Goal: Information Seeking & Learning: Learn about a topic

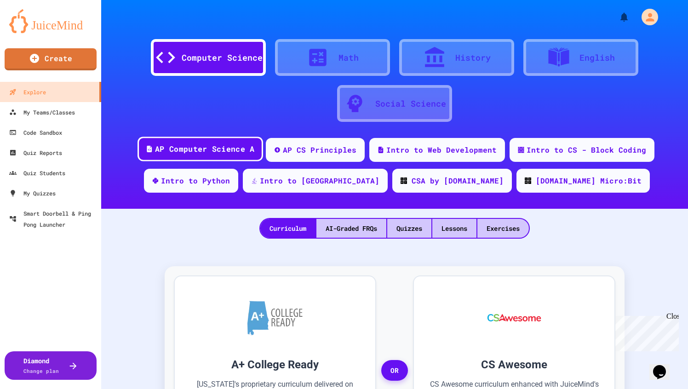
click at [216, 149] on div "AP Computer Science A" at bounding box center [204, 148] width 99 height 11
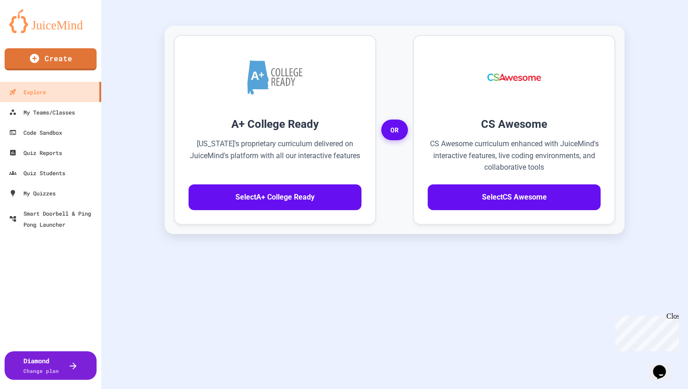
scroll to position [228, 0]
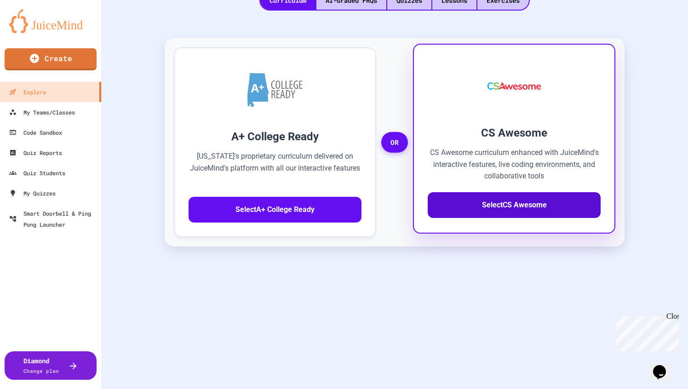
click at [498, 206] on button "Select CS Awesome" at bounding box center [514, 205] width 173 height 26
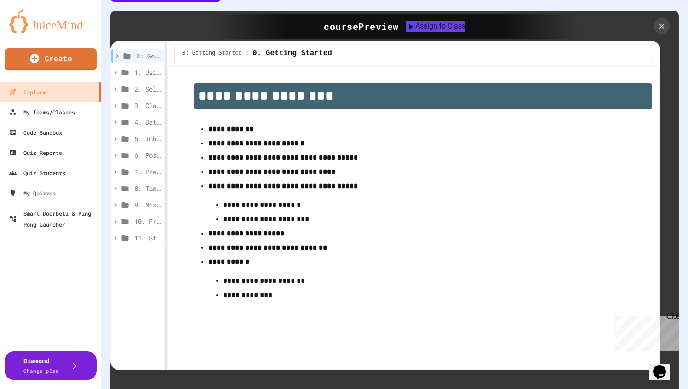
scroll to position [276, 0]
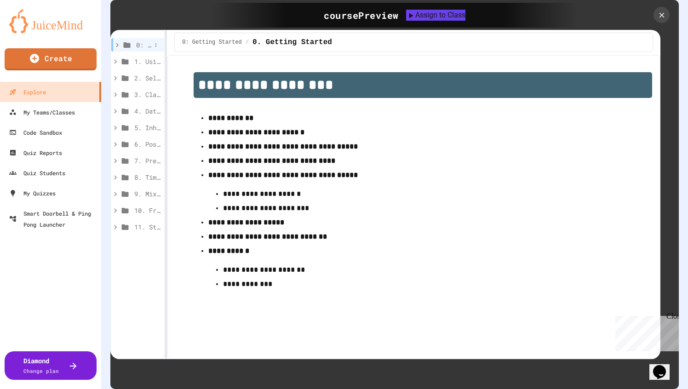
click at [150, 44] on span "0: Getting Started" at bounding box center [143, 45] width 15 height 10
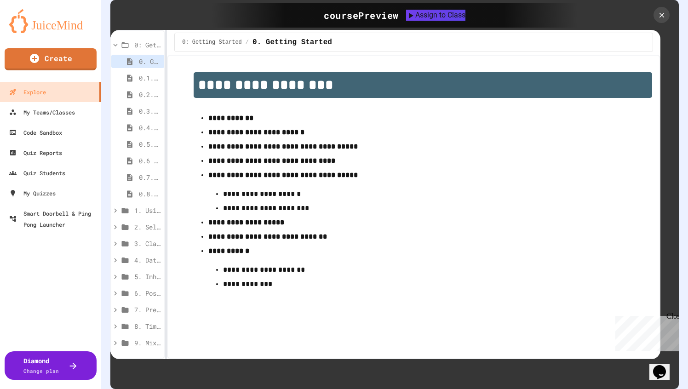
click at [150, 44] on span "0: Getting Started" at bounding box center [147, 45] width 26 height 10
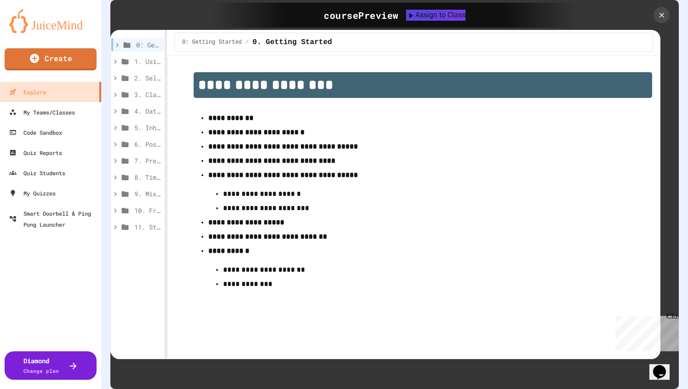
click at [229, 121] on strong "**********" at bounding box center [230, 118] width 45 height 7
click at [237, 135] on strong "**********" at bounding box center [256, 132] width 96 height 7
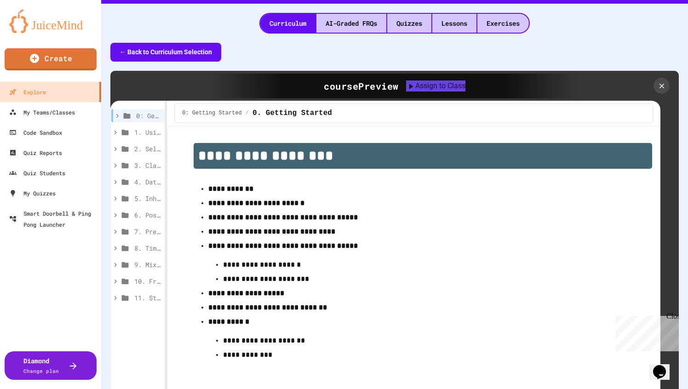
scroll to position [181, 0]
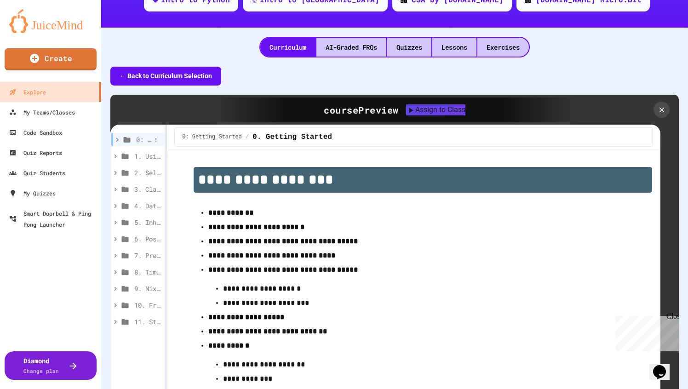
click at [147, 139] on span "0: Getting Started" at bounding box center [143, 140] width 15 height 10
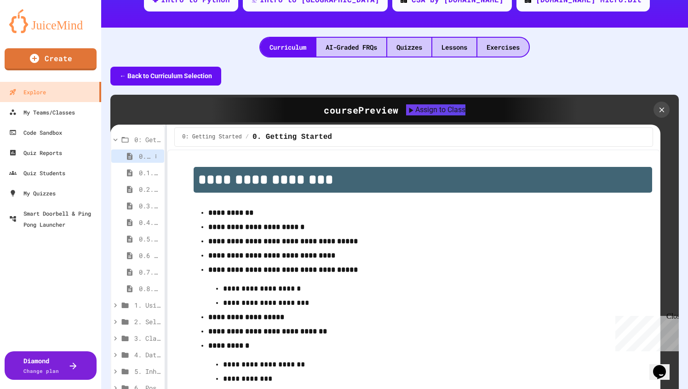
click at [149, 157] on span "0. Getting Started" at bounding box center [145, 156] width 12 height 10
click at [128, 174] on icon at bounding box center [129, 173] width 11 height 8
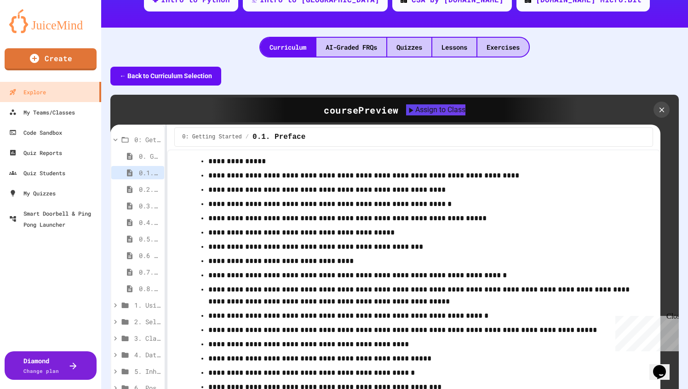
scroll to position [1154, 0]
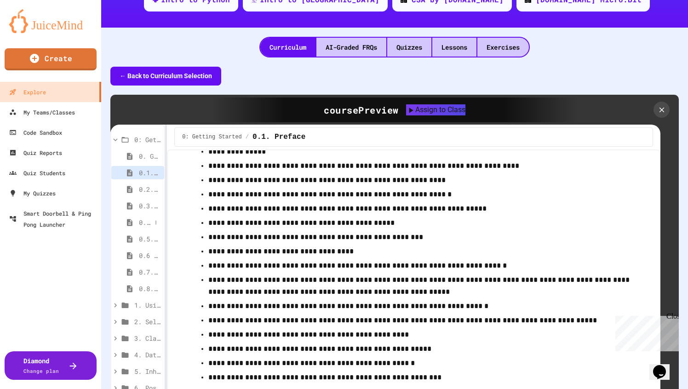
click at [128, 225] on icon at bounding box center [130, 222] width 6 height 7
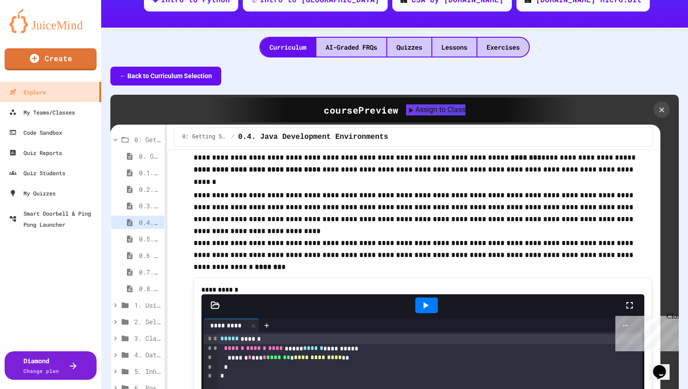
scroll to position [52, 0]
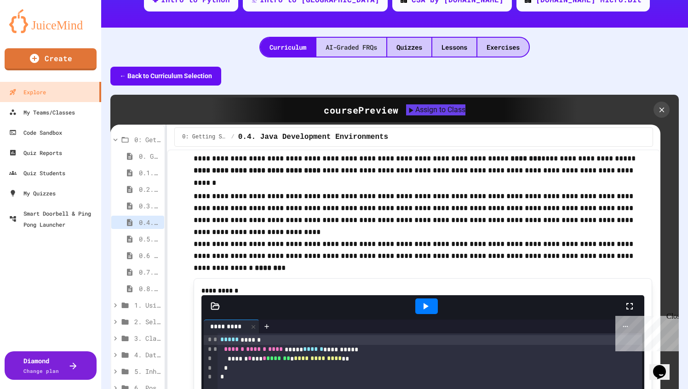
click at [354, 47] on div "AI-Graded FRQs" at bounding box center [351, 47] width 70 height 19
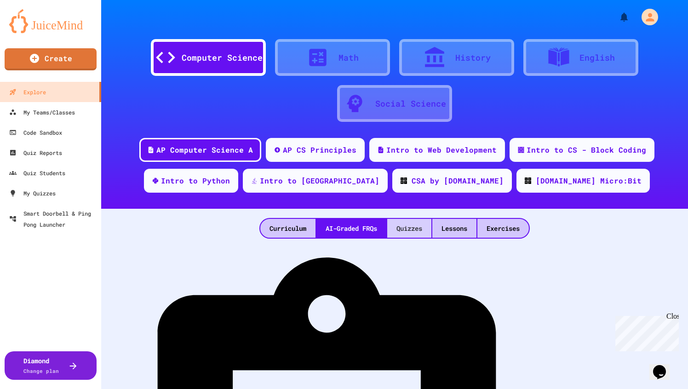
click at [411, 229] on div "Quizzes" at bounding box center [409, 228] width 44 height 19
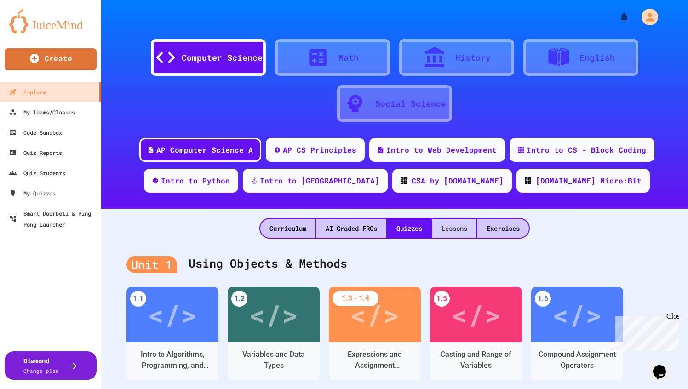
click at [462, 228] on div "Lessons" at bounding box center [454, 228] width 44 height 19
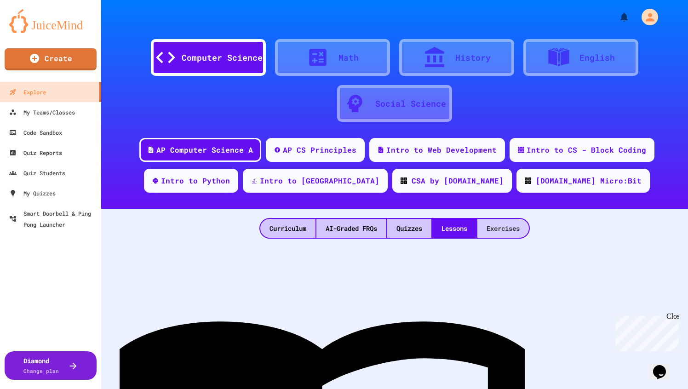
click at [502, 228] on div "Exercises" at bounding box center [503, 228] width 52 height 19
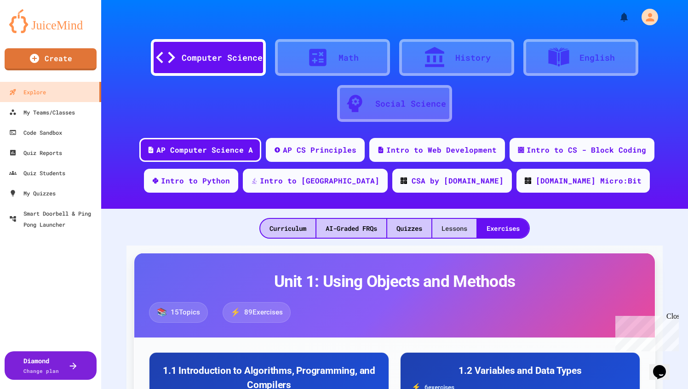
click at [445, 231] on div "Lessons" at bounding box center [454, 228] width 44 height 19
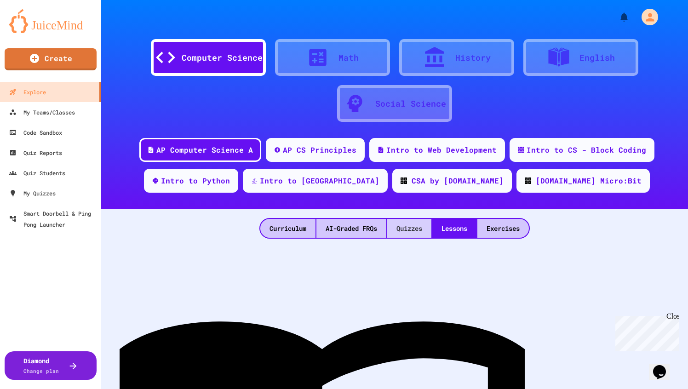
click at [400, 229] on div "Quizzes" at bounding box center [409, 228] width 44 height 19
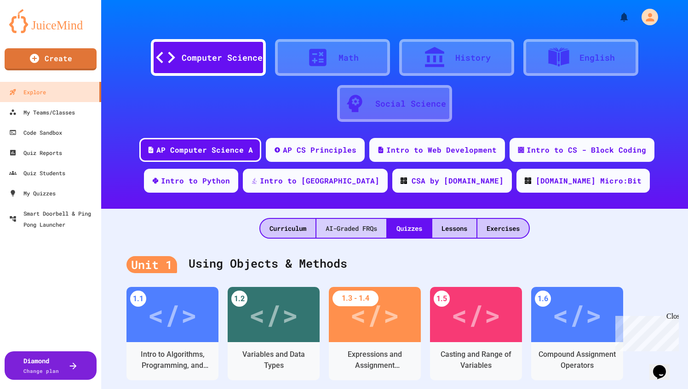
click at [363, 227] on div "AI-Graded FRQs" at bounding box center [351, 228] width 70 height 19
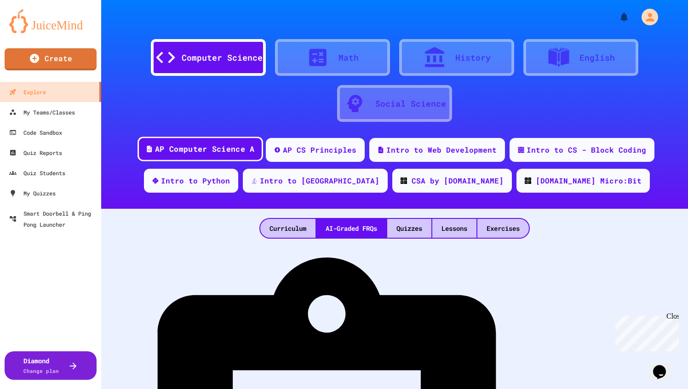
click at [227, 148] on div "AP Computer Science A" at bounding box center [204, 148] width 99 height 11
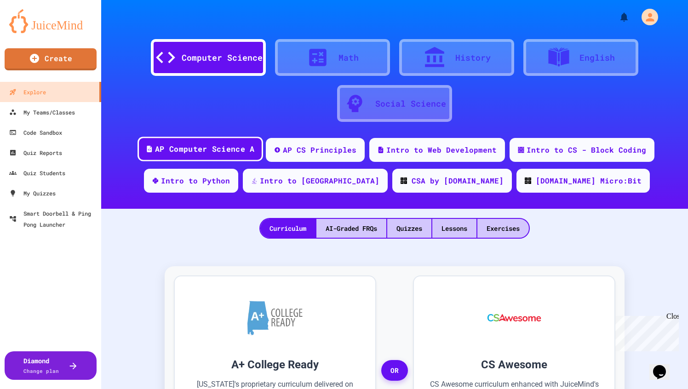
click at [227, 148] on div "AP Computer Science A" at bounding box center [204, 148] width 99 height 11
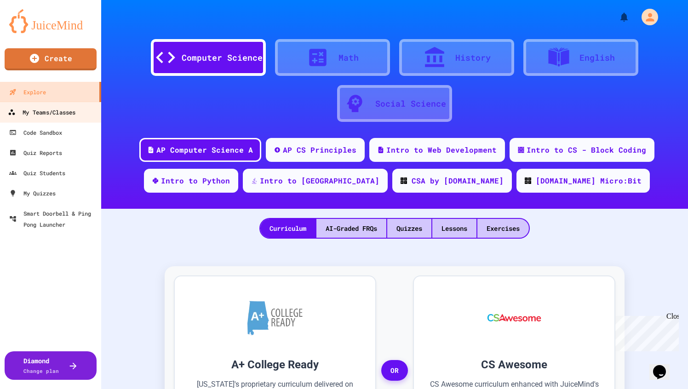
click at [46, 115] on div "My Teams/Classes" at bounding box center [42, 112] width 68 height 11
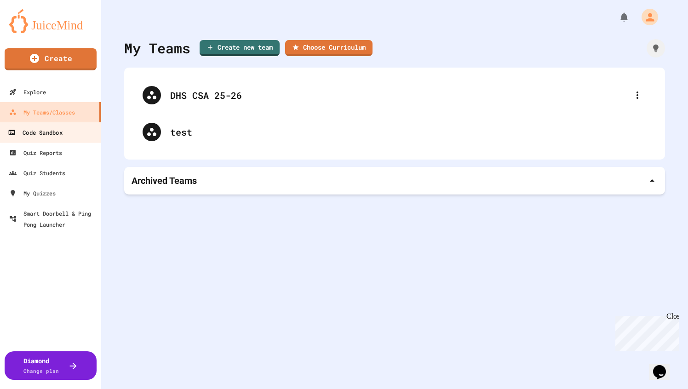
click at [44, 132] on div "Code Sandbox" at bounding box center [35, 132] width 54 height 11
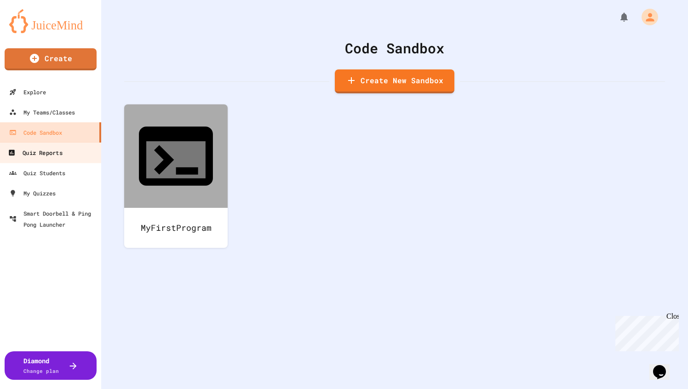
click at [43, 150] on div "Quiz Reports" at bounding box center [35, 152] width 54 height 11
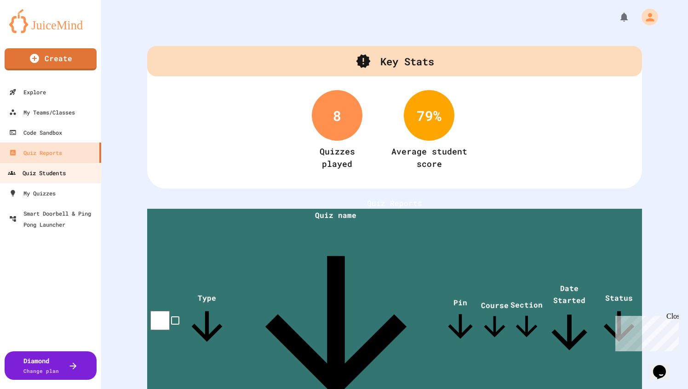
click at [44, 167] on div "Quiz Students" at bounding box center [37, 172] width 58 height 11
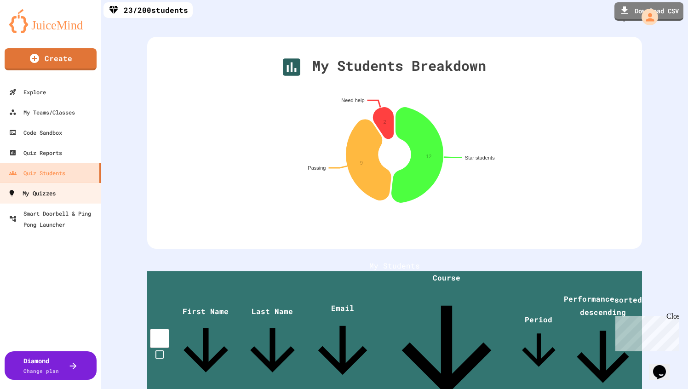
click at [42, 192] on div "My Quizzes" at bounding box center [32, 193] width 48 height 11
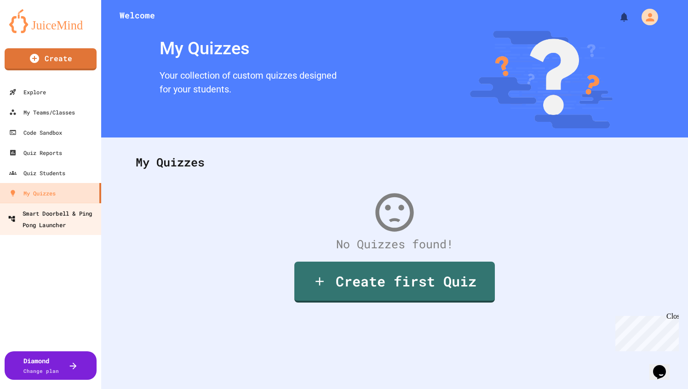
click at [39, 218] on div "Smart Doorbell & Ping Pong Launcher" at bounding box center [53, 218] width 91 height 23
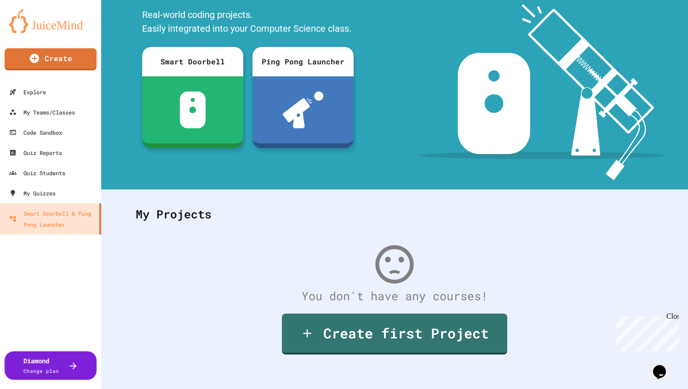
scroll to position [65, 0]
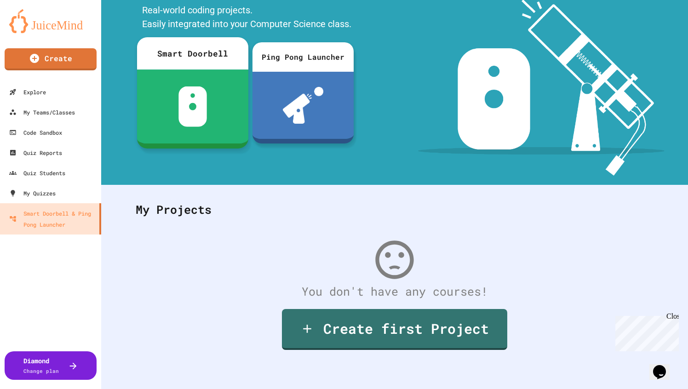
click at [201, 107] on img at bounding box center [192, 106] width 29 height 40
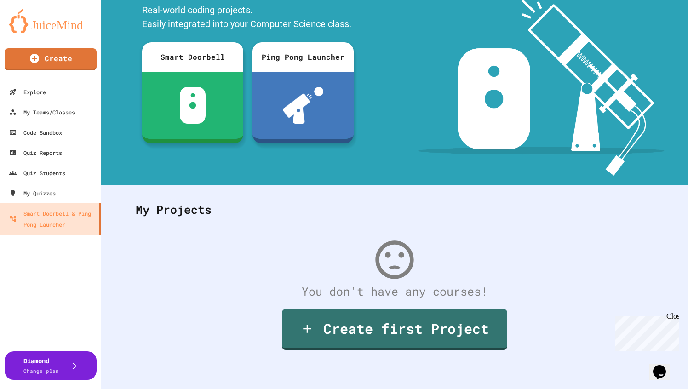
scroll to position [0, 0]
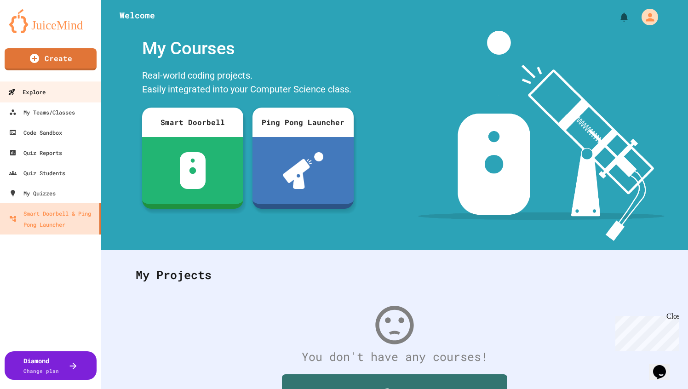
click at [40, 90] on div "Explore" at bounding box center [27, 91] width 38 height 11
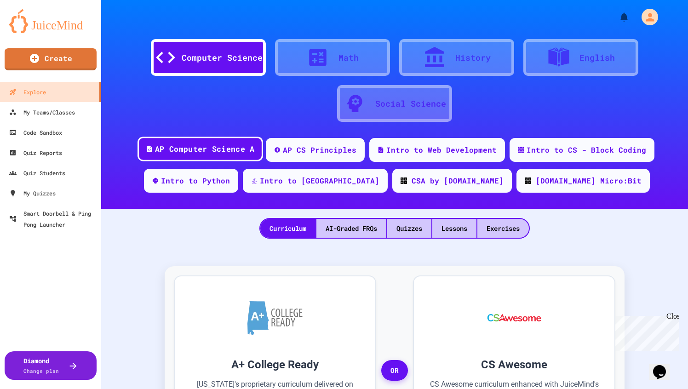
click at [203, 145] on div "AP Computer Science A" at bounding box center [204, 148] width 99 height 11
click at [338, 225] on div "AI-Graded FRQs" at bounding box center [351, 228] width 70 height 19
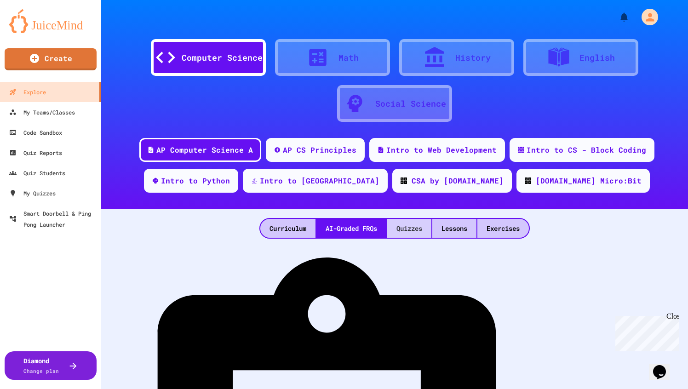
click at [430, 219] on div "Quizzes" at bounding box center [409, 228] width 44 height 19
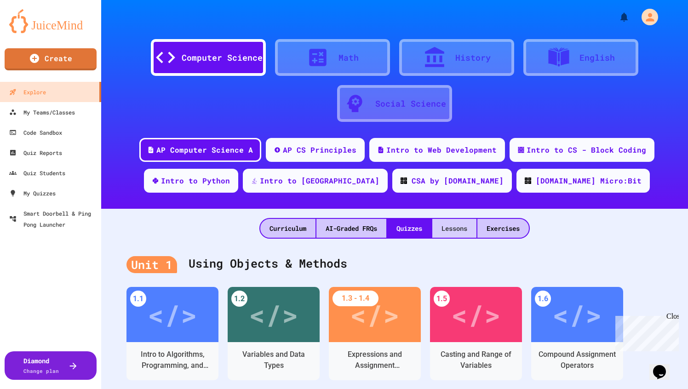
click at [459, 225] on div "Lessons" at bounding box center [454, 228] width 44 height 19
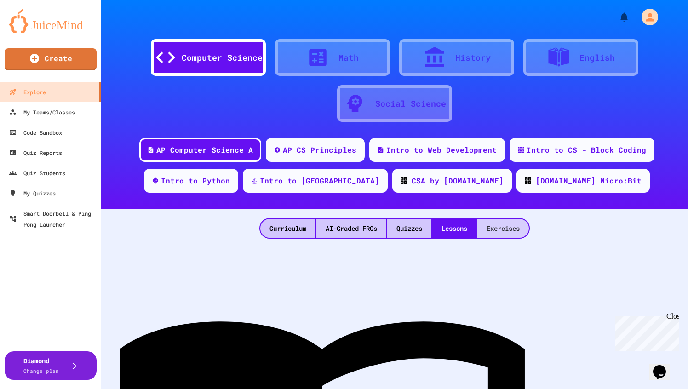
click at [503, 225] on div "Exercises" at bounding box center [503, 228] width 52 height 19
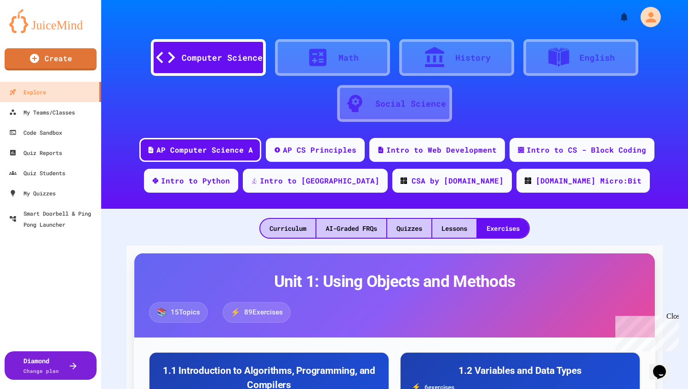
click at [651, 16] on icon "My Account" at bounding box center [651, 17] width 10 height 10
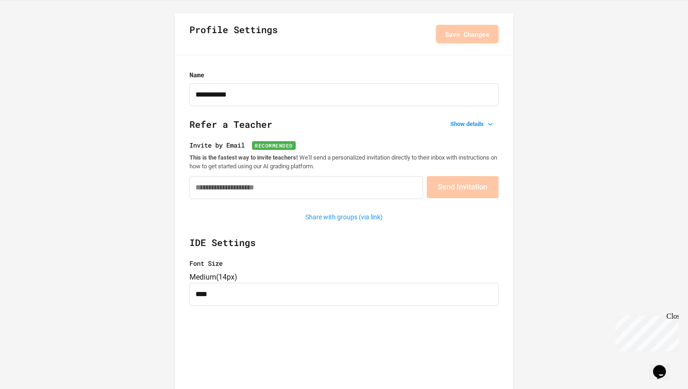
scroll to position [42, 0]
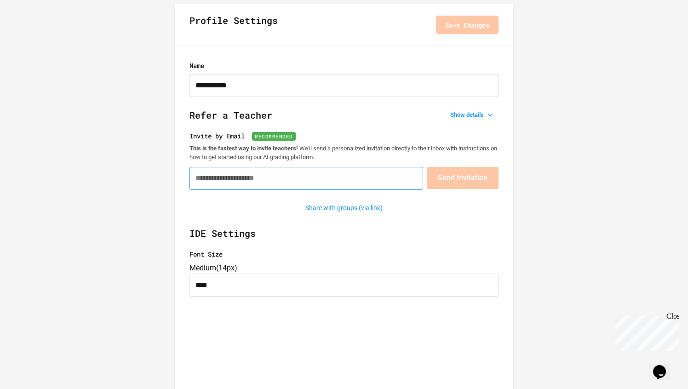
click at [288, 180] on input "Invite by Email Recommended" at bounding box center [306, 178] width 234 height 23
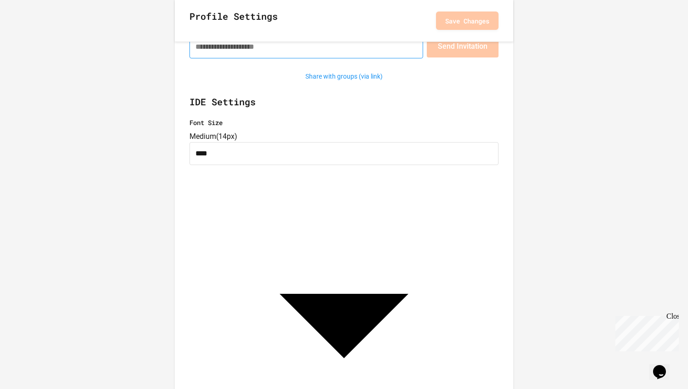
scroll to position [0, 0]
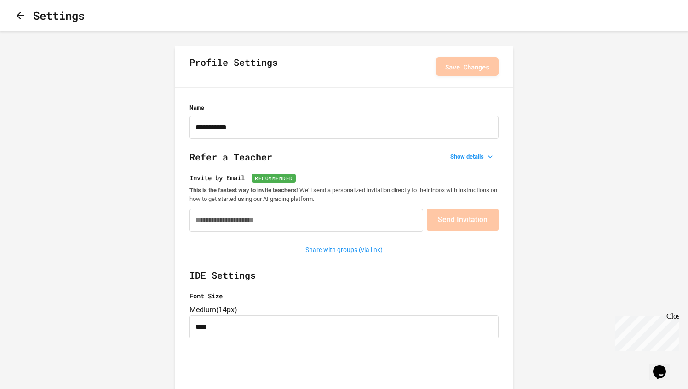
click at [26, 18] on icon "button" at bounding box center [20, 15] width 11 height 11
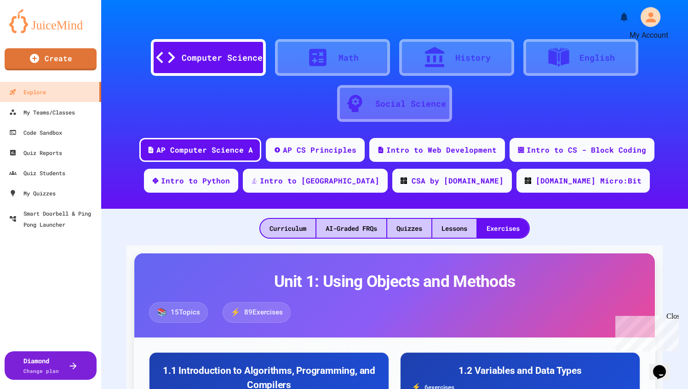
click at [654, 23] on icon "My Account" at bounding box center [650, 17] width 15 height 15
click at [654, 389] on div at bounding box center [344, 389] width 688 height 0
click at [66, 367] on div at bounding box center [69, 365] width 20 height 11
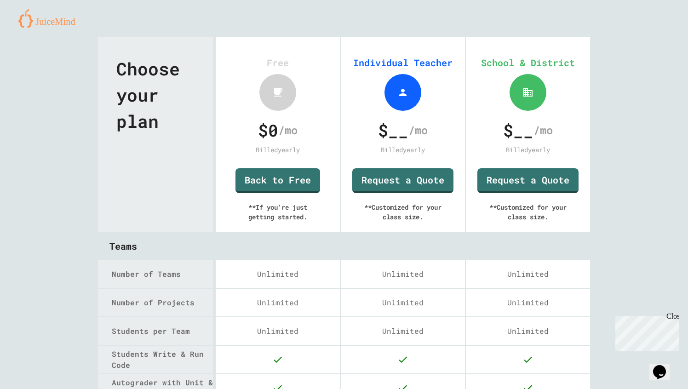
click at [58, 18] on img at bounding box center [50, 18] width 64 height 18
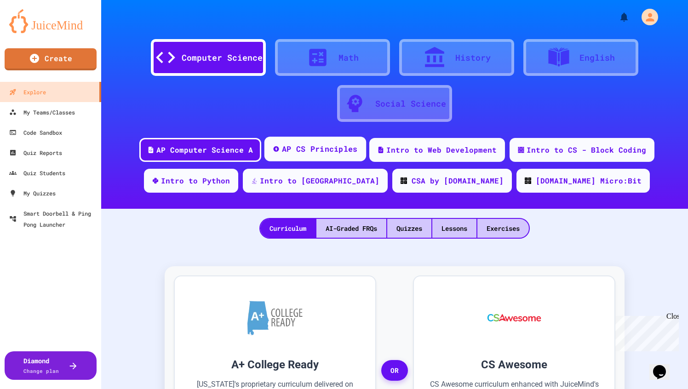
click at [320, 148] on div "AP CS Principles" at bounding box center [320, 148] width 76 height 11
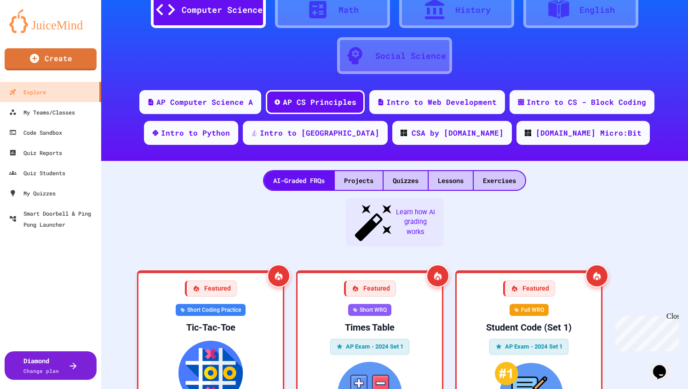
scroll to position [43, 0]
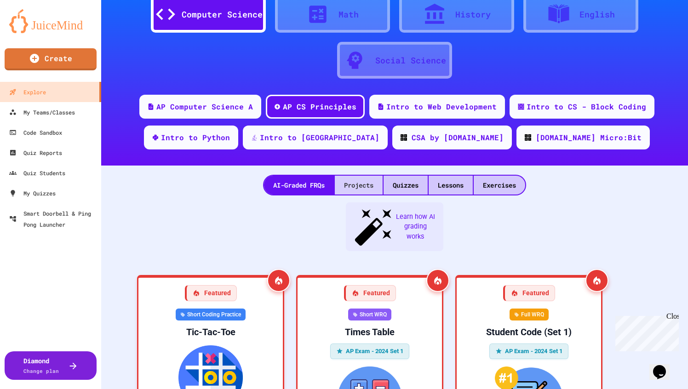
click at [356, 183] on div "Projects" at bounding box center [359, 185] width 48 height 19
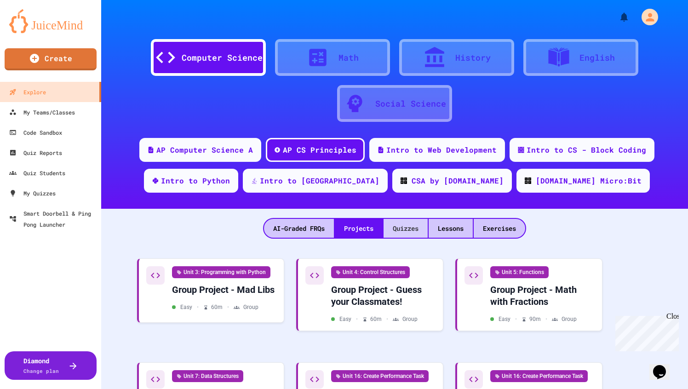
click at [405, 227] on div "Quizzes" at bounding box center [406, 228] width 44 height 19
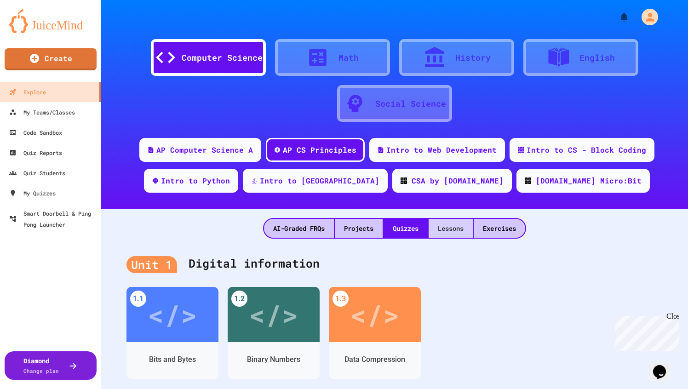
click at [455, 227] on div "Lessons" at bounding box center [451, 228] width 44 height 19
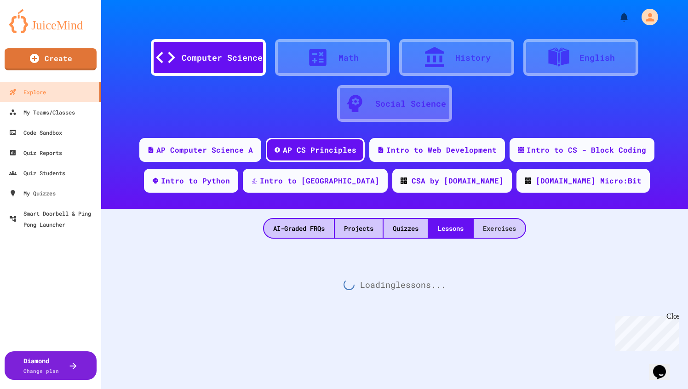
click at [498, 226] on div "Exercises" at bounding box center [500, 228] width 52 height 19
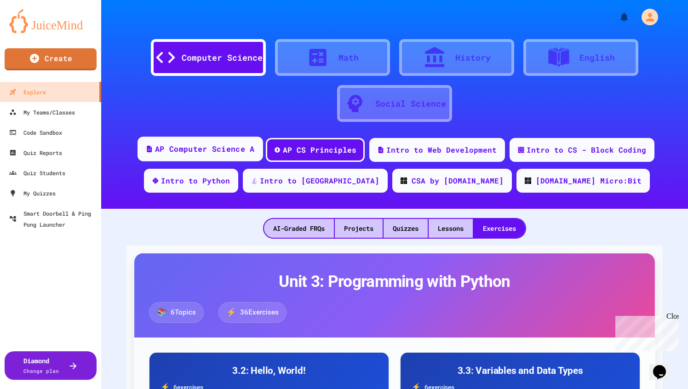
click at [199, 152] on div "AP Computer Science A" at bounding box center [204, 148] width 99 height 11
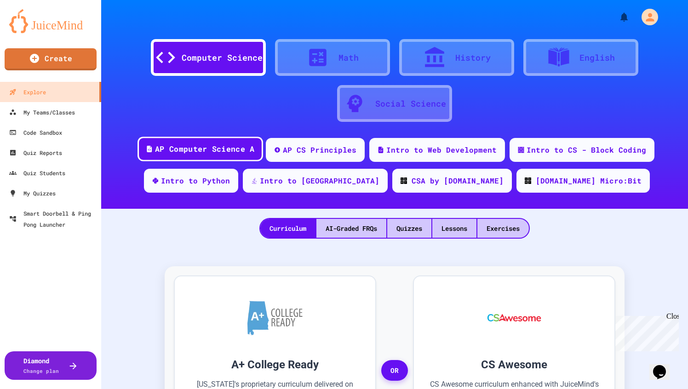
click at [202, 144] on div "AP Computer Science A" at bounding box center [204, 148] width 99 height 11
